Goal: Information Seeking & Learning: Compare options

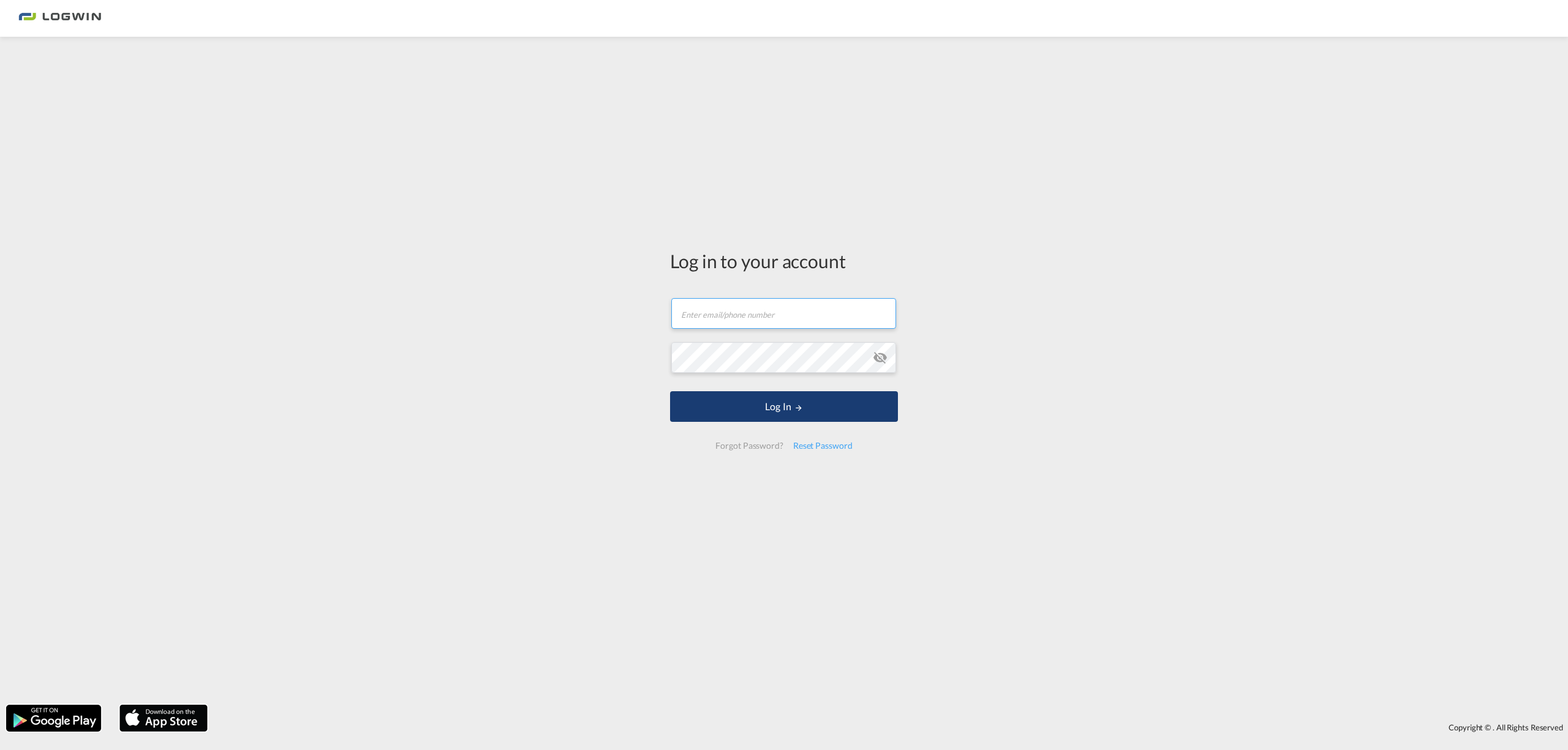
type input "[PERSON_NAME][EMAIL_ADDRESS][PERSON_NAME][DOMAIN_NAME]"
click at [708, 410] on button "Log In" at bounding box center [784, 406] width 228 height 31
